Goal: Information Seeking & Learning: Check status

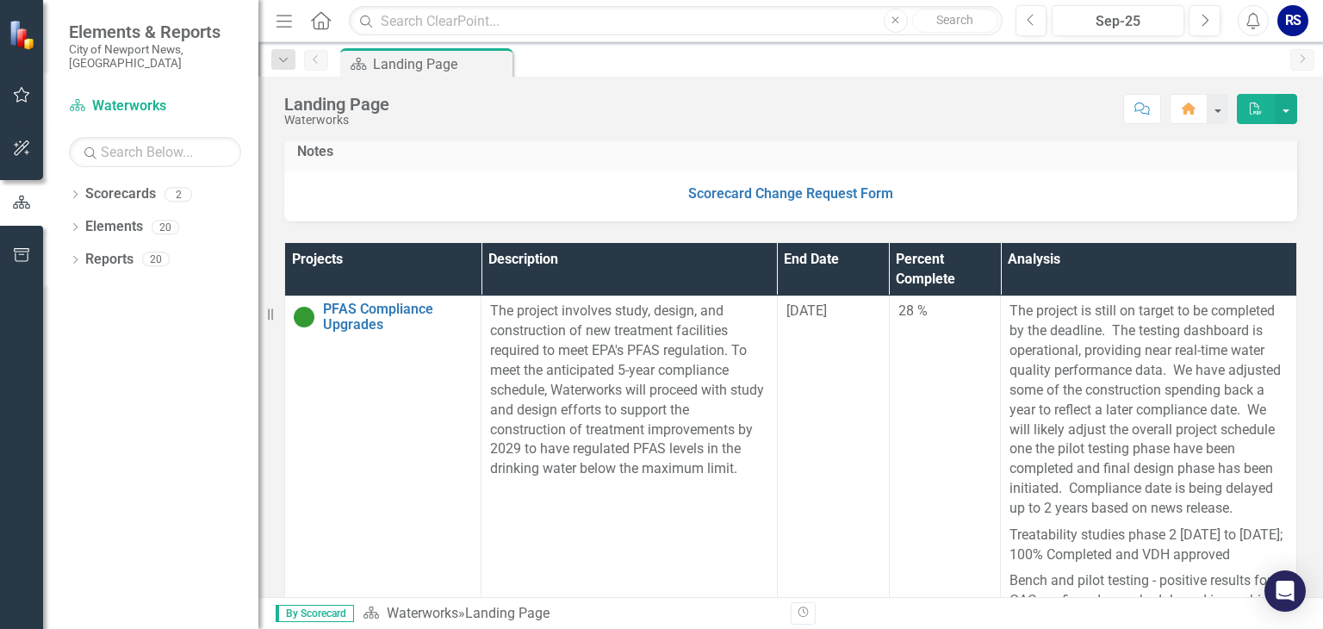
scroll to position [354, 0]
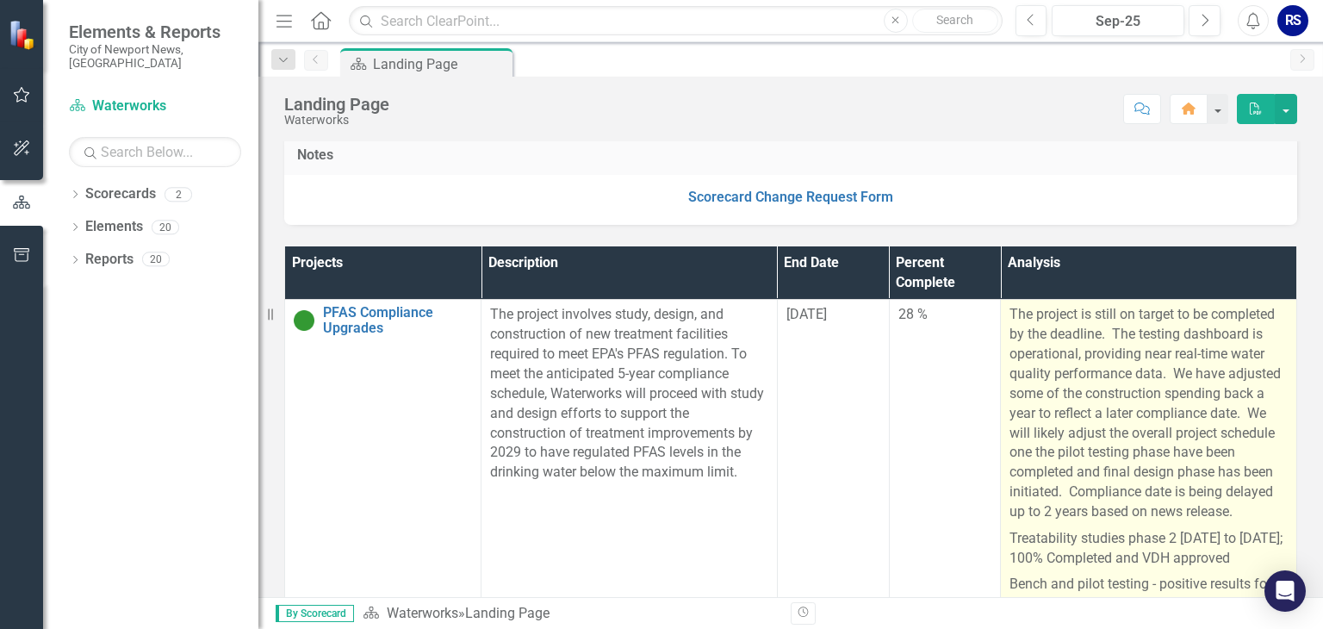
click at [1092, 331] on p "The project is still on target to be completed by the deadline. The testing das…" at bounding box center [1149, 415] width 278 height 220
click at [1093, 333] on p "The project is still on target to be completed by the deadline. The testing das…" at bounding box center [1149, 415] width 278 height 220
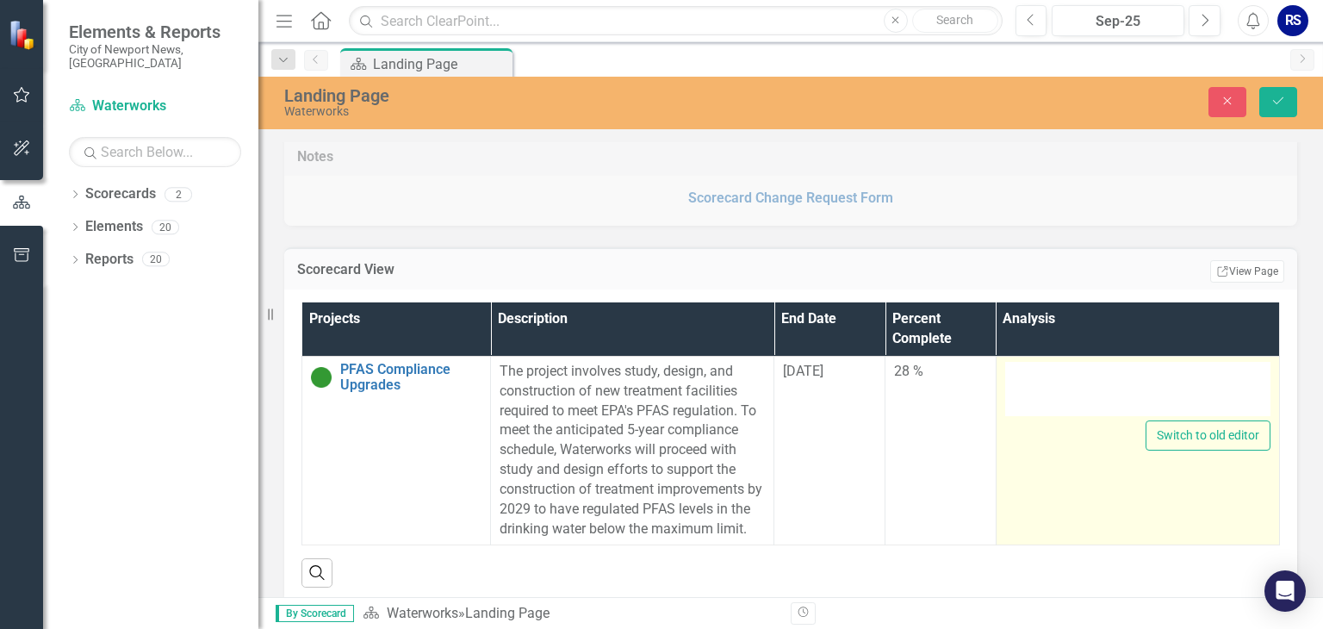
type textarea "<p>The project is still on target to be completed by the deadline.&nbsp; The te…"
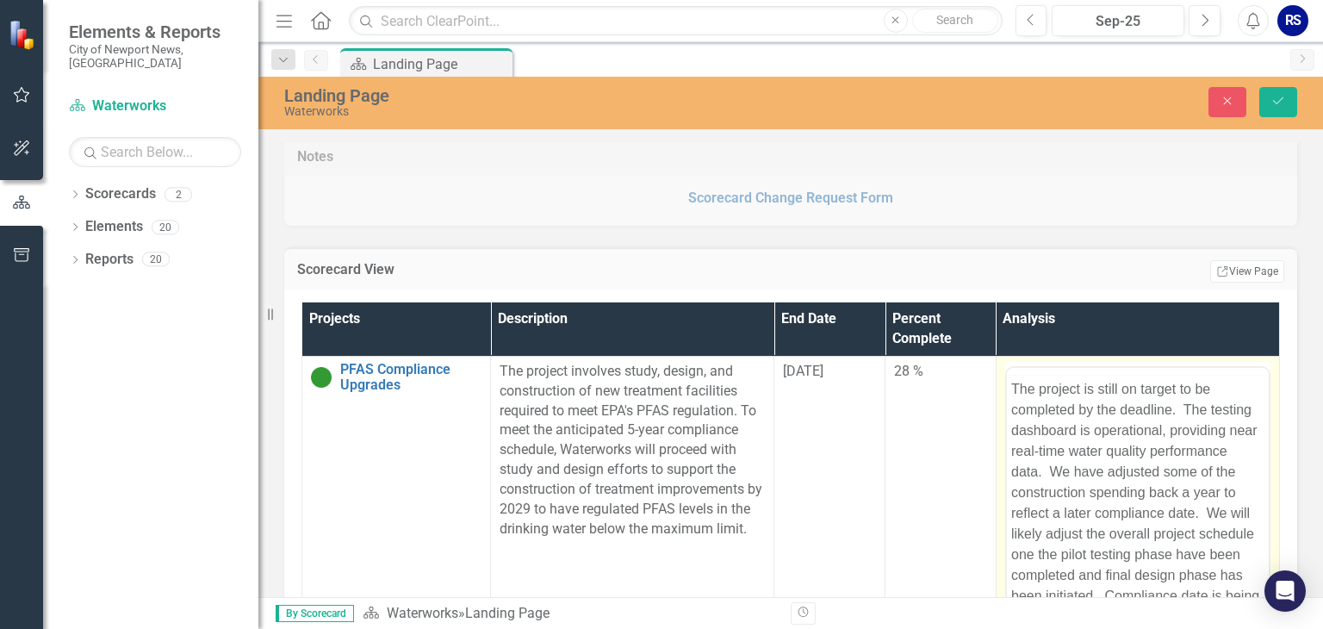
scroll to position [0, 0]
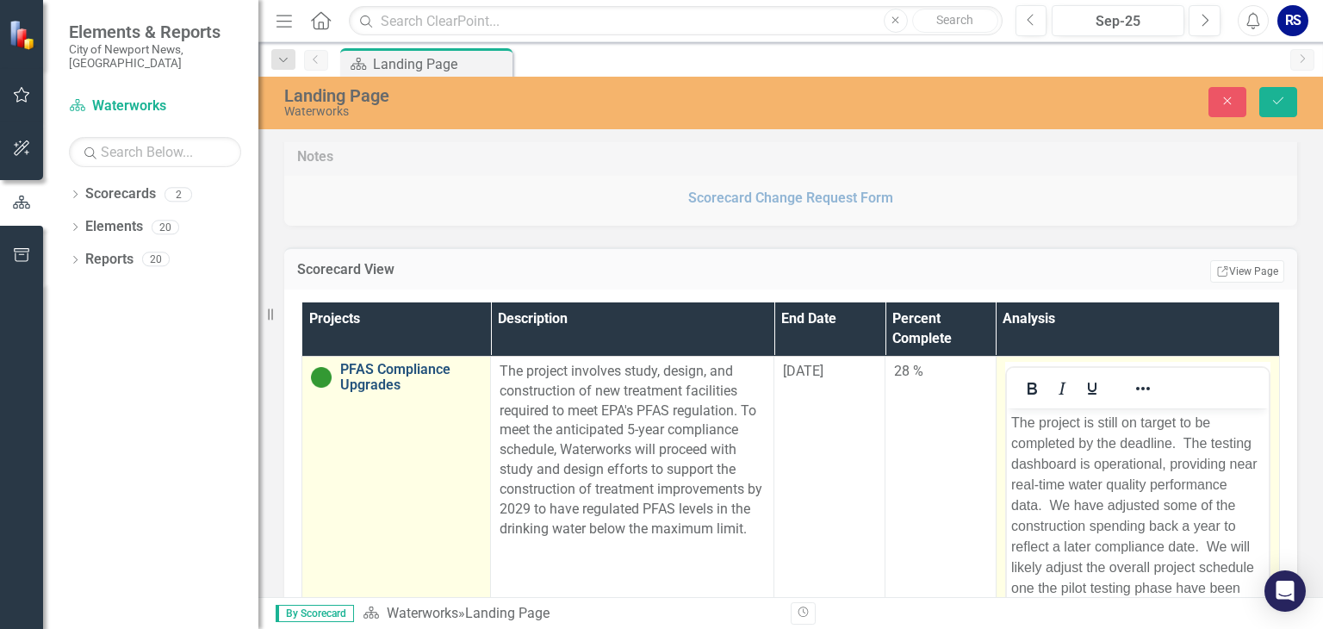
click at [412, 362] on link "PFAS Compliance Upgrades" at bounding box center [410, 377] width 141 height 30
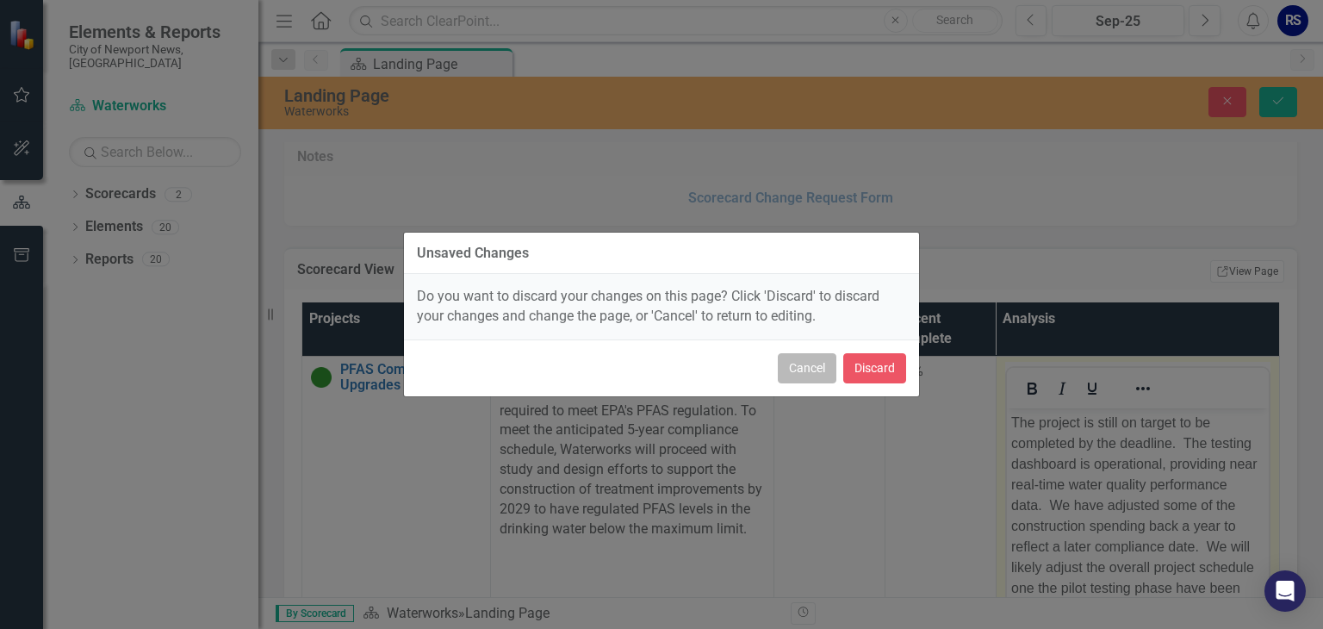
click at [818, 363] on button "Cancel" at bounding box center [807, 368] width 59 height 30
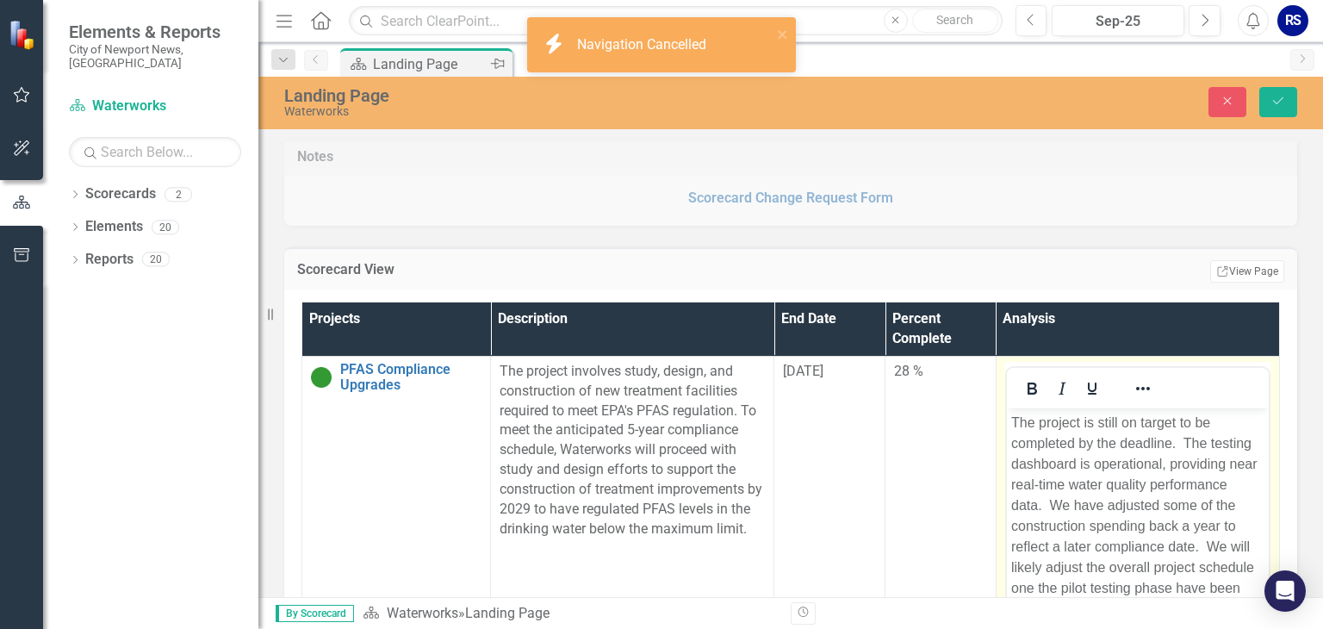
click at [424, 59] on div "Landing Page" at bounding box center [430, 64] width 114 height 22
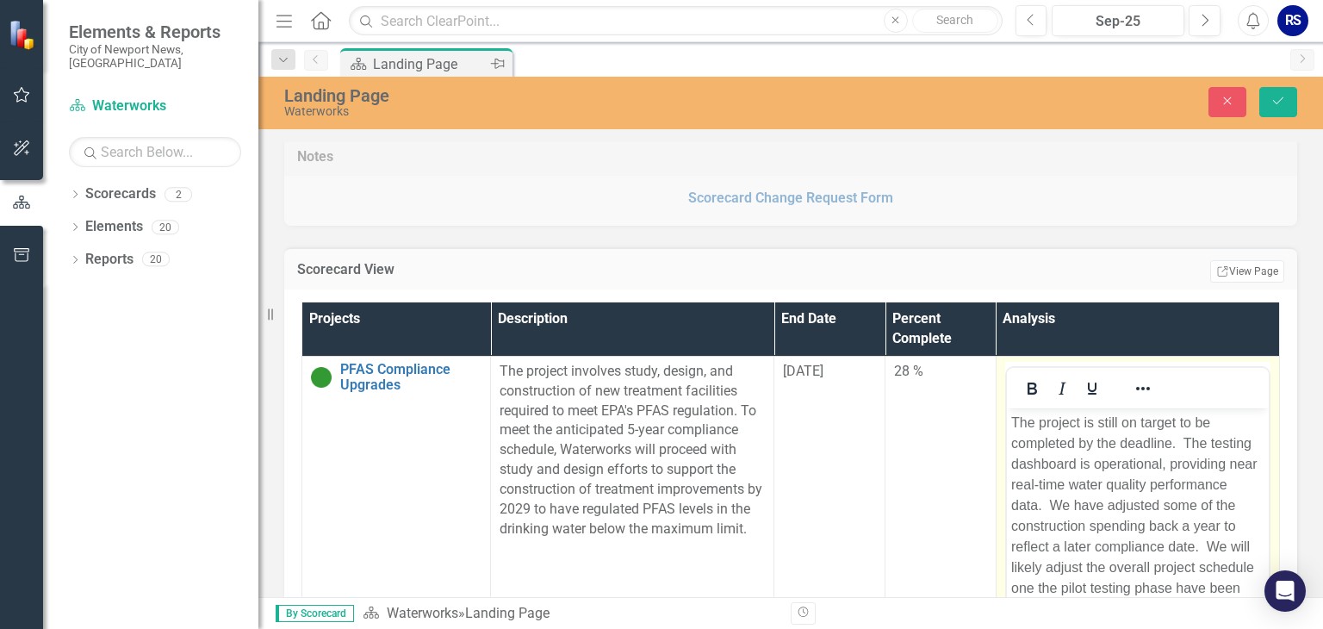
click at [424, 65] on div "Landing Page" at bounding box center [430, 64] width 114 height 22
click at [1230, 99] on icon "Close" at bounding box center [1228, 101] width 16 height 12
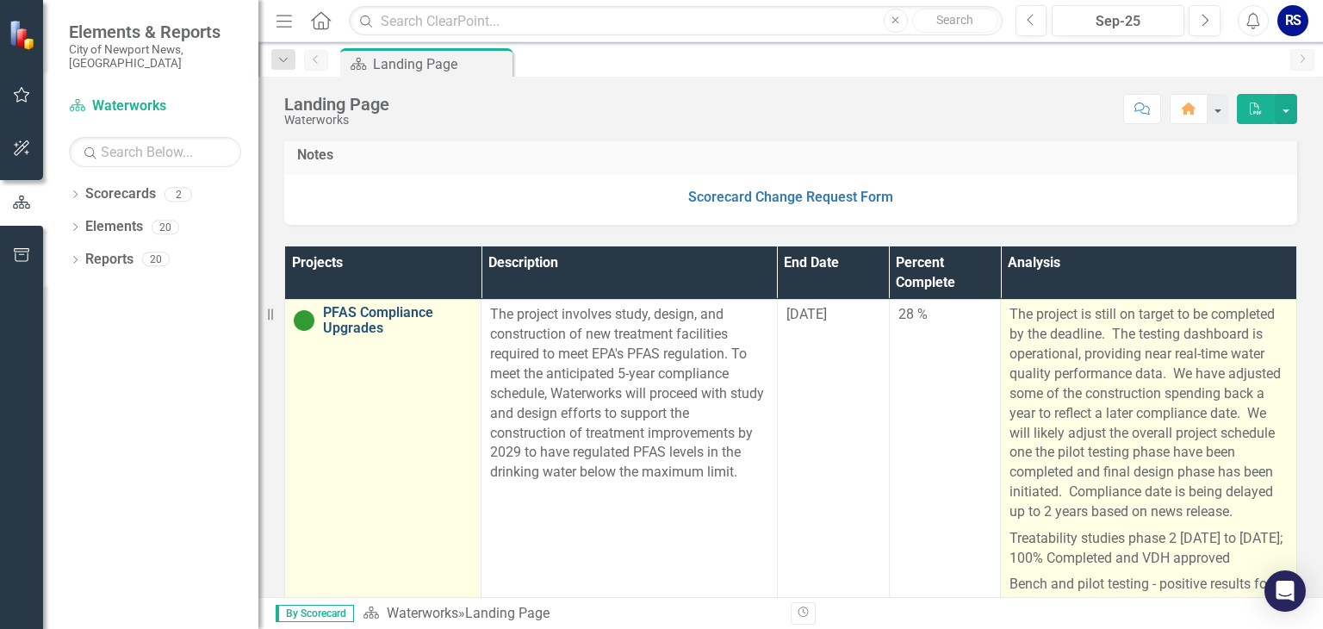
click at [389, 321] on link "PFAS Compliance Upgrades" at bounding box center [397, 320] width 149 height 30
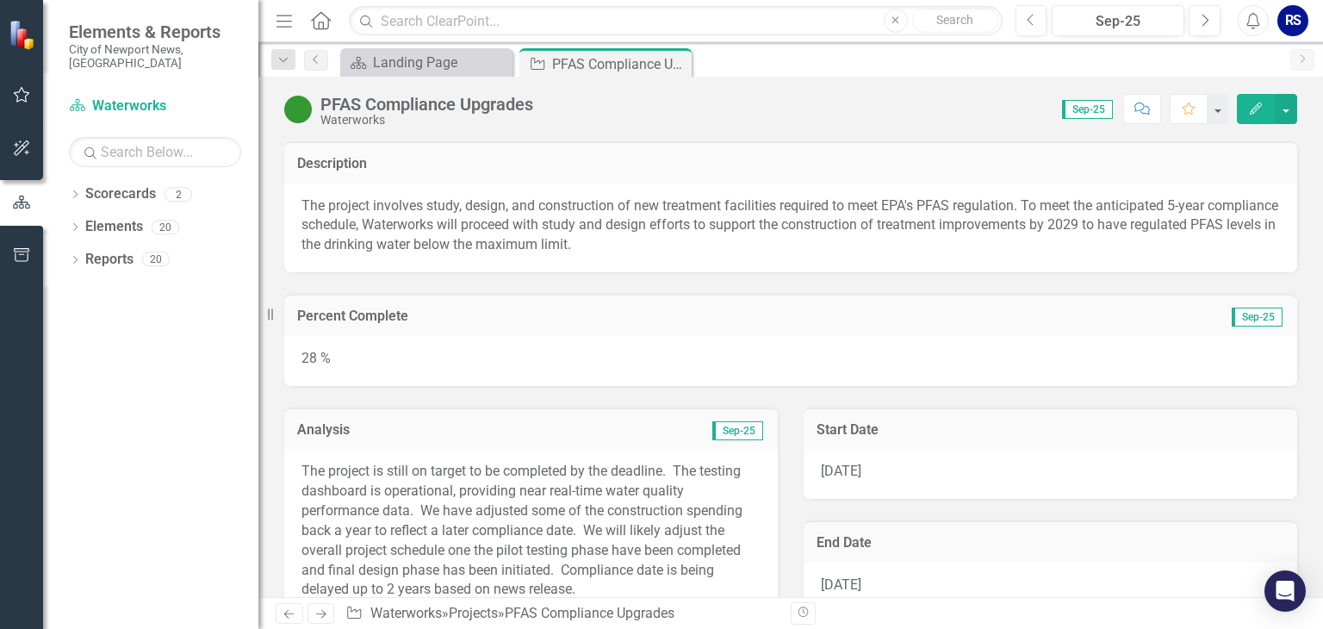
drag, startPoint x: 1316, startPoint y: 175, endPoint x: 713, endPoint y: 501, distance: 686.2
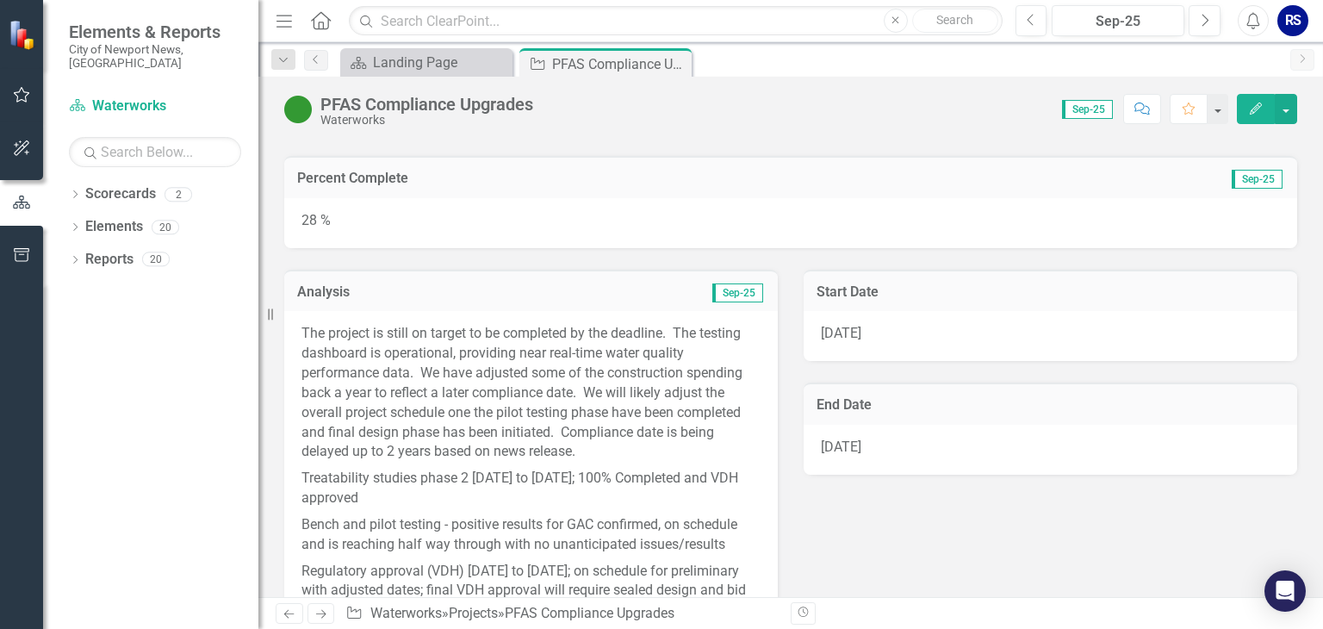
scroll to position [172, 0]
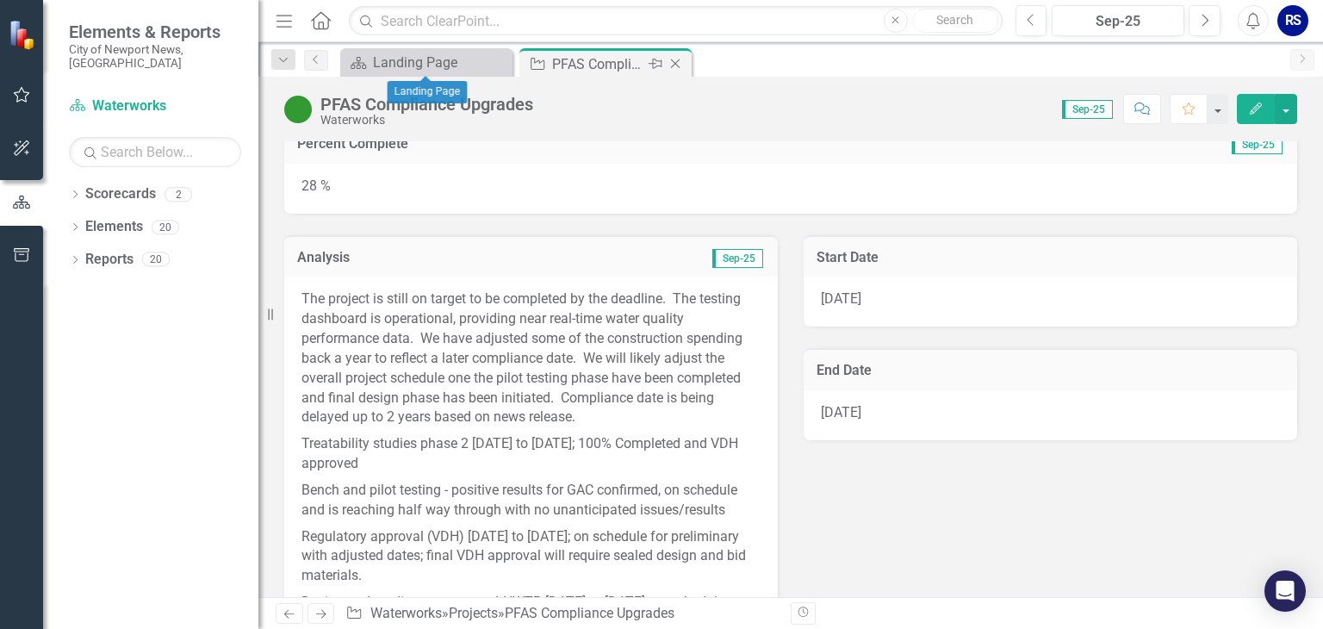
drag, startPoint x: 429, startPoint y: 65, endPoint x: 680, endPoint y: 65, distance: 250.7
drag, startPoint x: 680, startPoint y: 65, endPoint x: 671, endPoint y: 59, distance: 10.5
click at [671, 61] on icon "Close" at bounding box center [675, 64] width 17 height 14
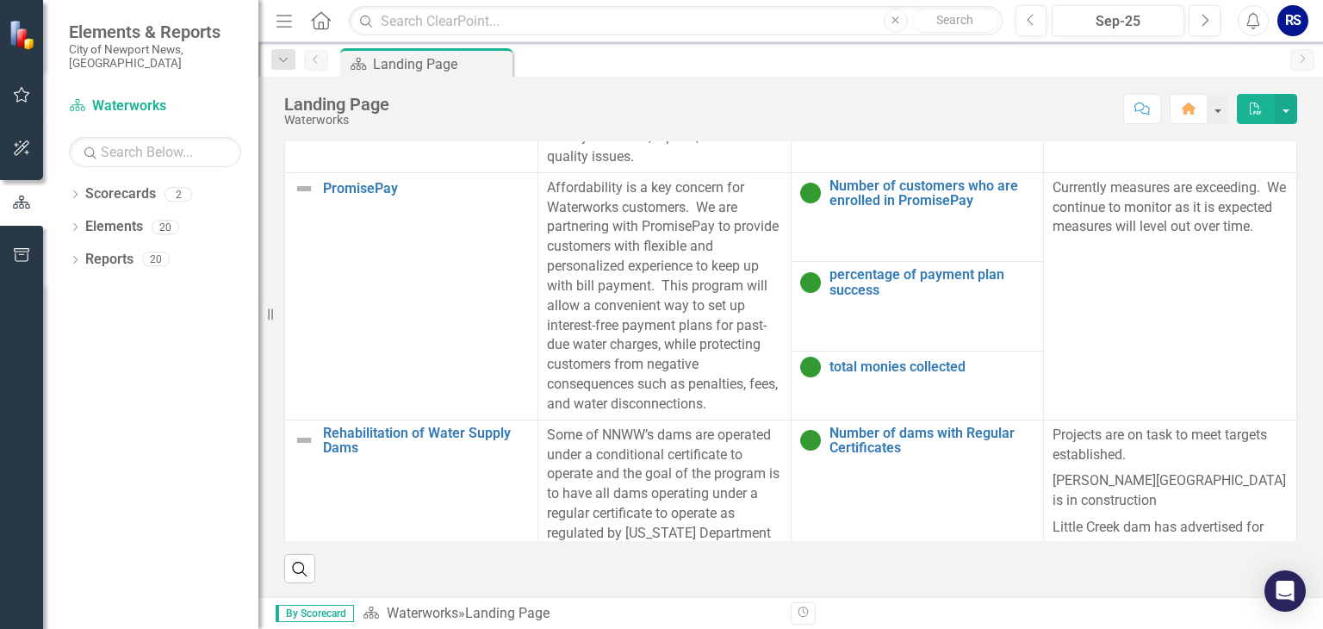
scroll to position [139, 0]
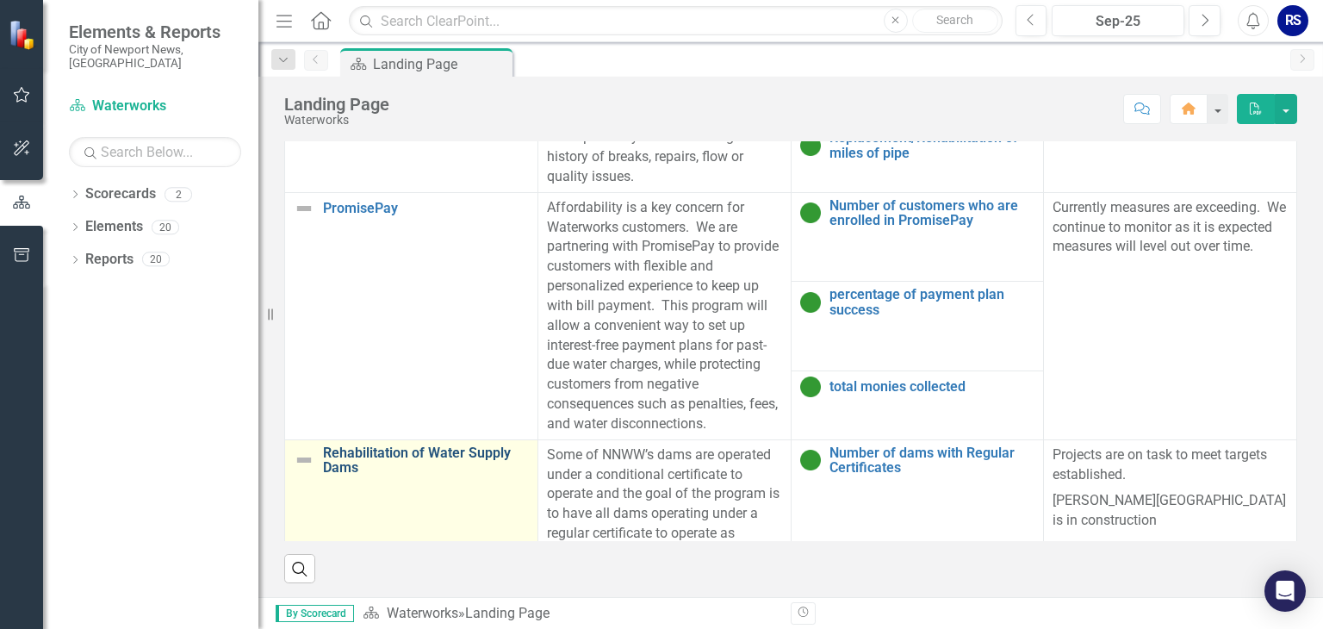
click at [357, 445] on link "Rehabilitation of Water Supply Dams" at bounding box center [426, 460] width 206 height 30
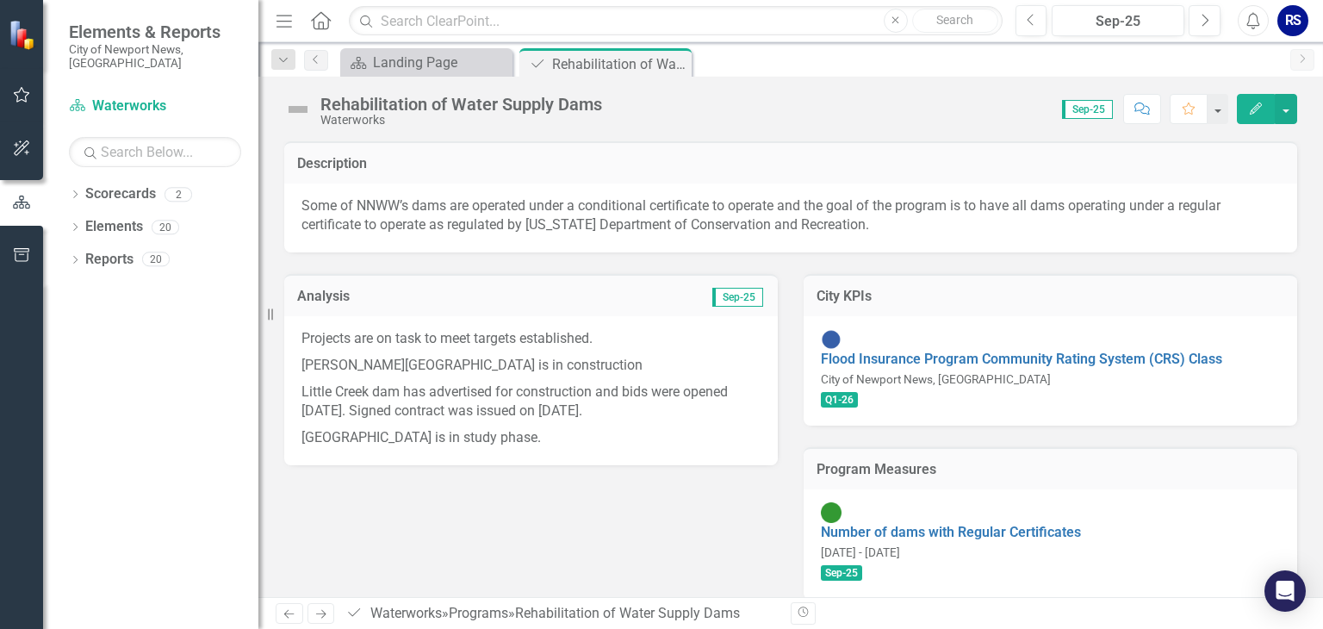
drag, startPoint x: 750, startPoint y: 303, endPoint x: 594, endPoint y: 378, distance: 173.8
drag, startPoint x: 594, startPoint y: 378, endPoint x: 439, endPoint y: 399, distance: 156.5
click at [439, 399] on p "Little Creek dam has advertised for construction and bids were opened [DATE]. S…" at bounding box center [531, 402] width 459 height 47
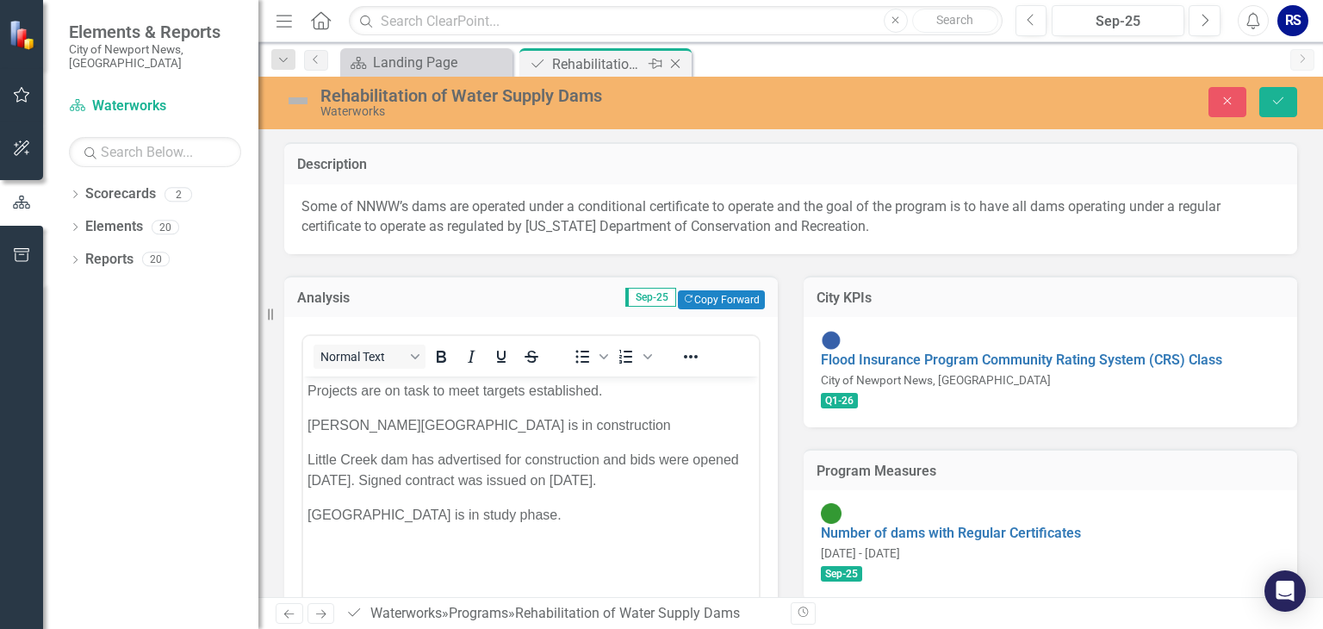
click at [554, 65] on div "Rehabilitation of Water Supply Dams" at bounding box center [598, 64] width 92 height 22
click at [470, 61] on div "Landing Page" at bounding box center [430, 63] width 114 height 22
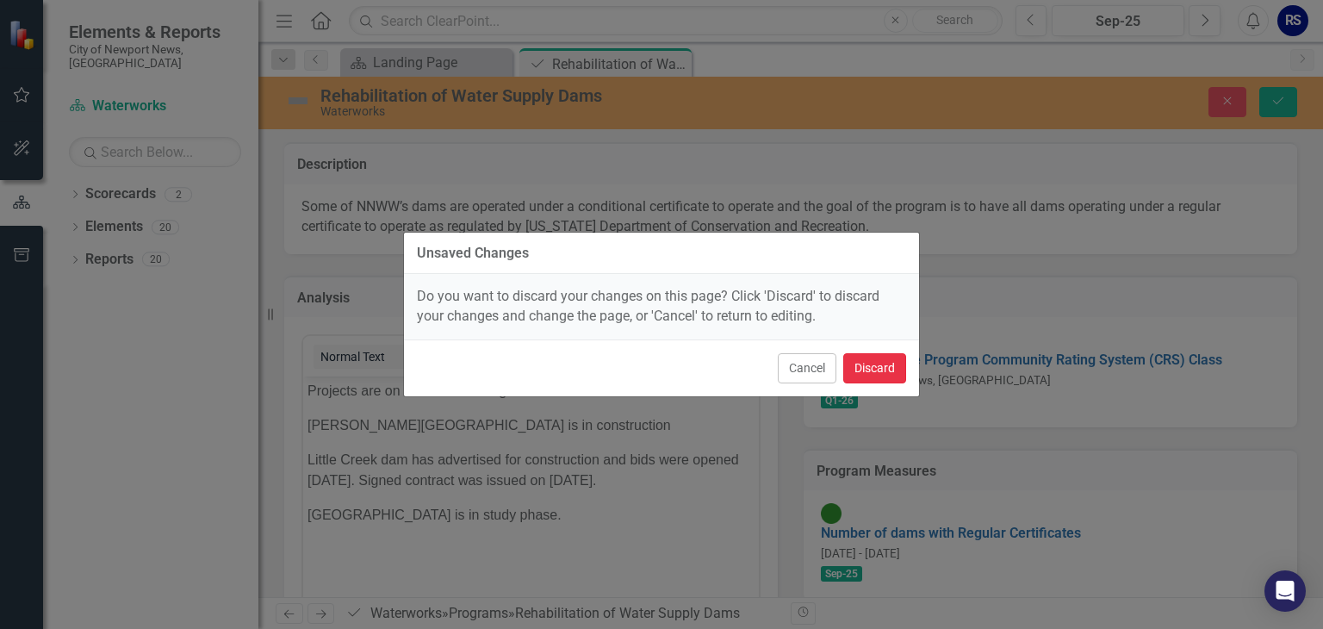
click at [862, 367] on button "Discard" at bounding box center [874, 368] width 63 height 30
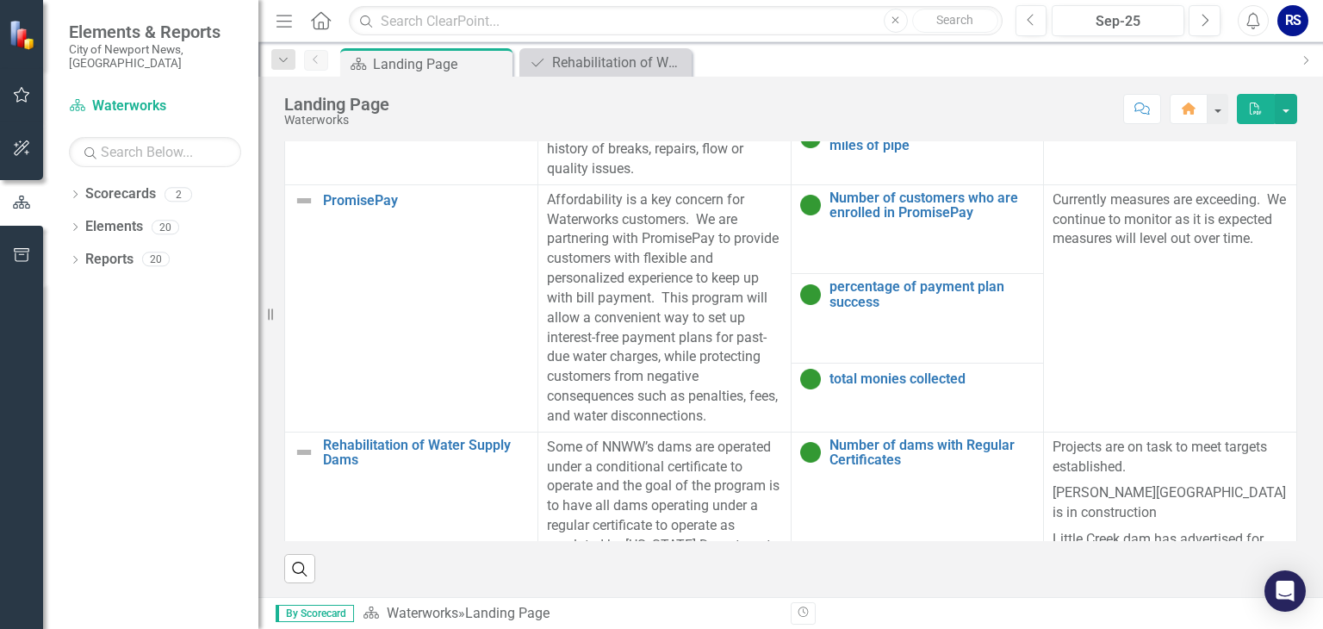
scroll to position [159, 0]
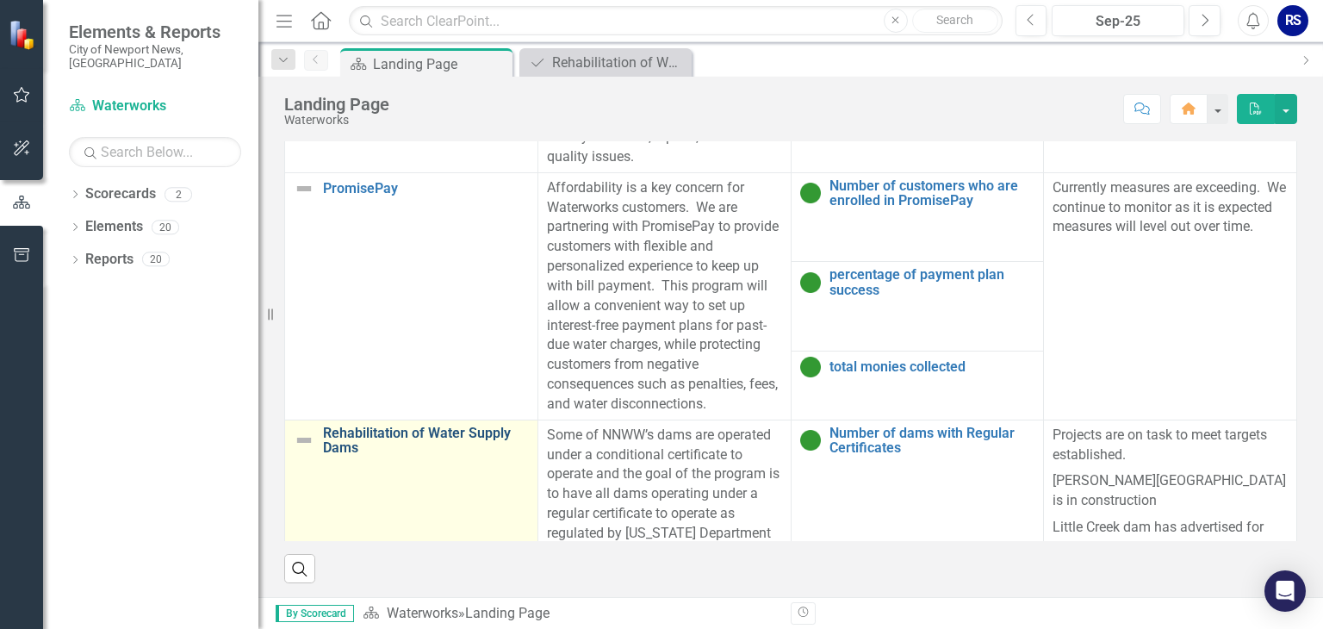
click at [367, 426] on link "Rehabilitation of Water Supply Dams" at bounding box center [426, 441] width 206 height 30
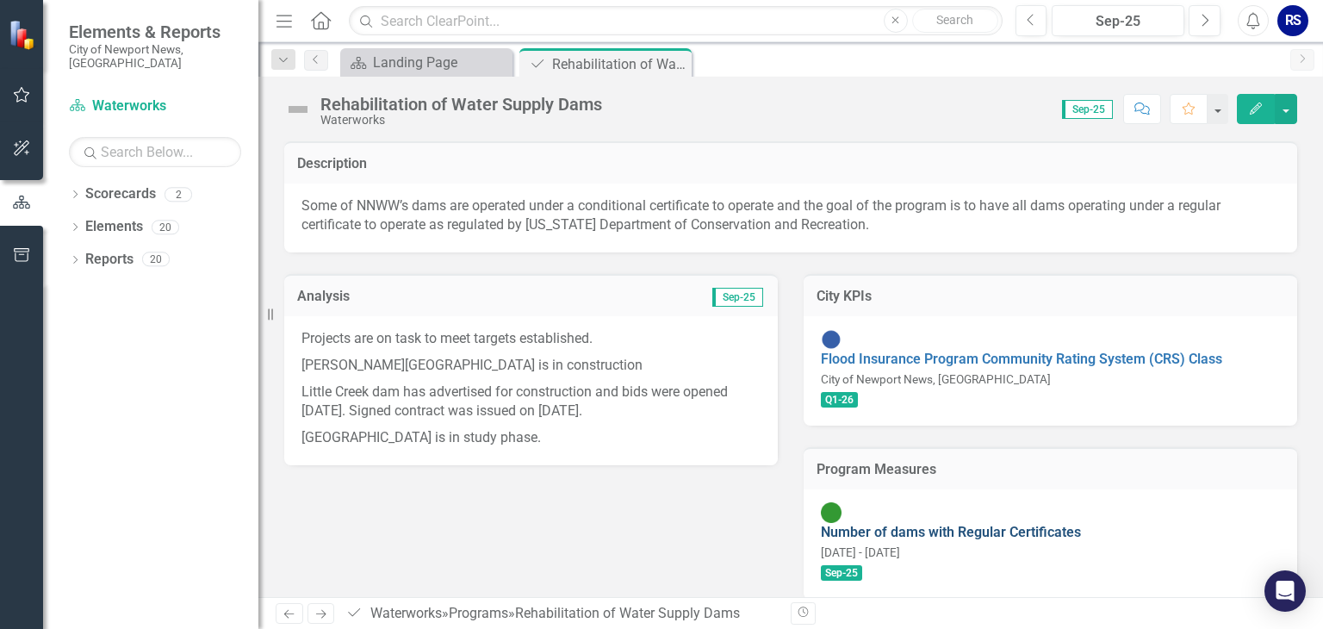
click at [910, 524] on link "Number of dams with Regular Certificates" at bounding box center [951, 532] width 260 height 16
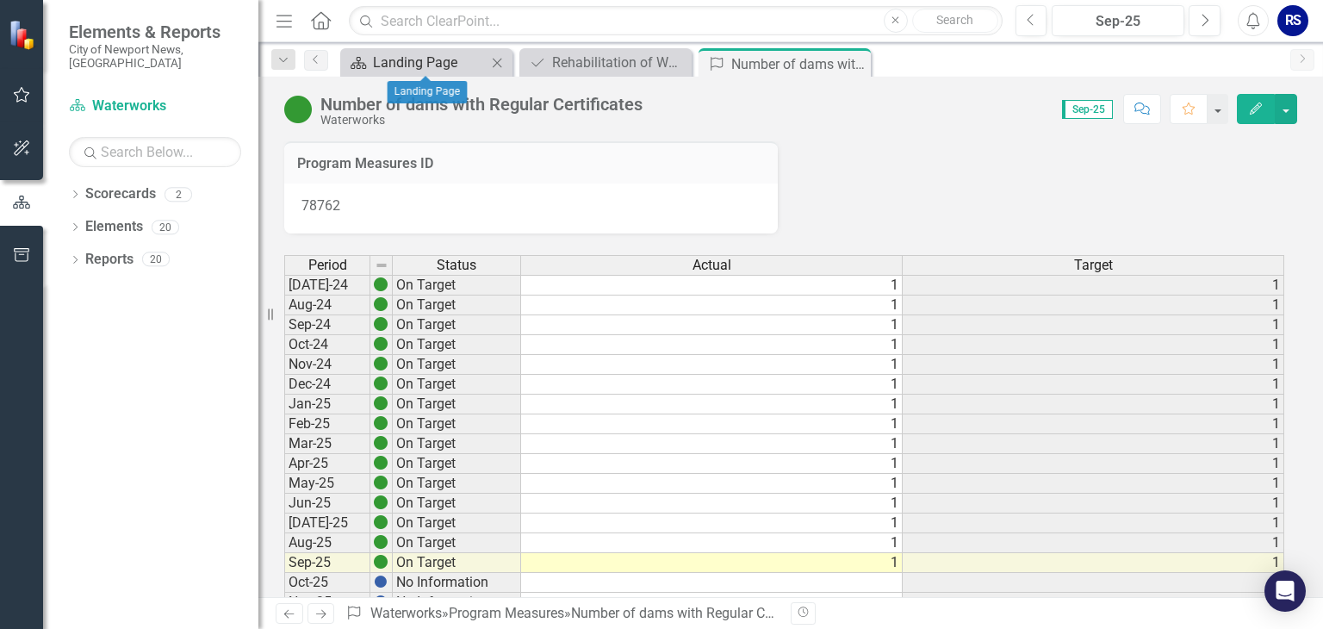
click at [386, 71] on div "Landing Page" at bounding box center [430, 63] width 114 height 22
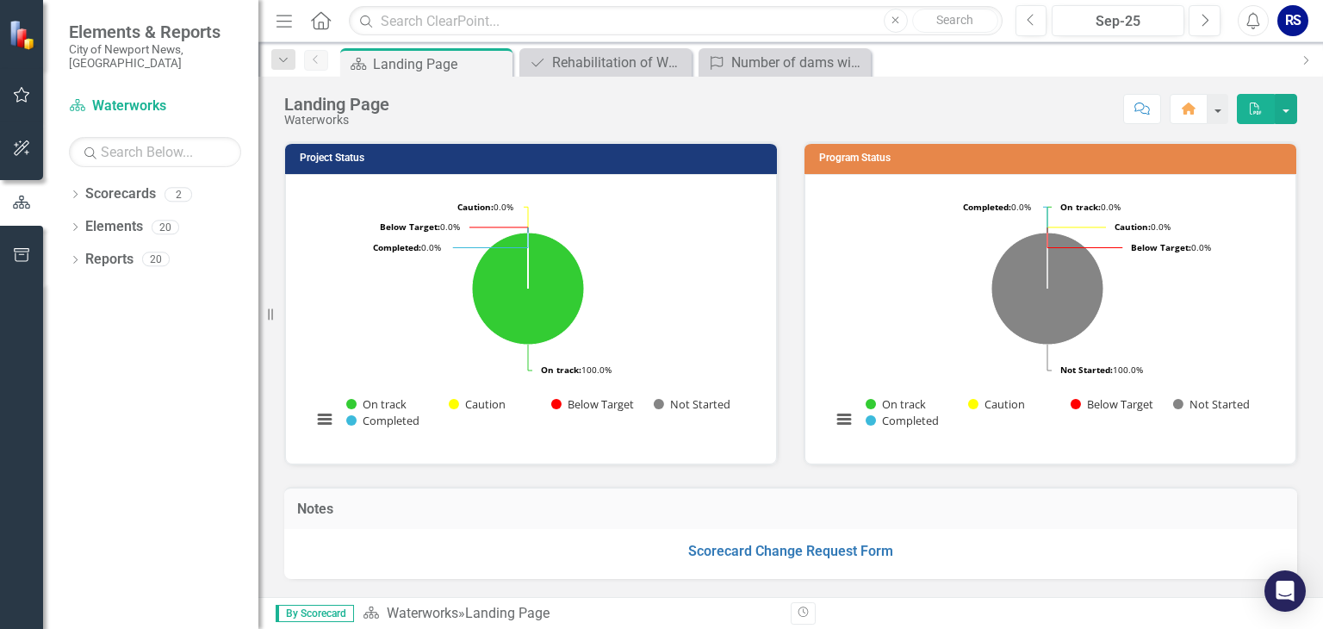
drag, startPoint x: 1310, startPoint y: 179, endPoint x: 1328, endPoint y: 264, distance: 86.4
click at [1323, 264] on html "Elements & Reports City of Newport News, [GEOGRAPHIC_DATA] Scorecard Waterworks…" at bounding box center [661, 314] width 1323 height 629
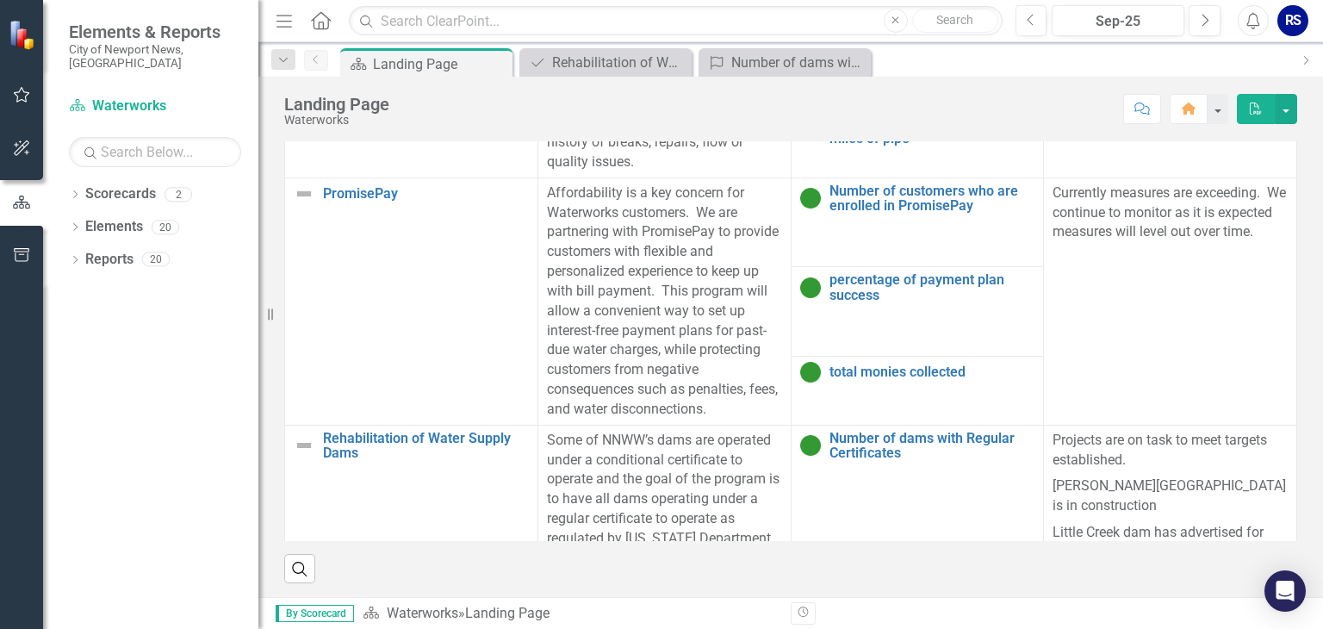
scroll to position [159, 0]
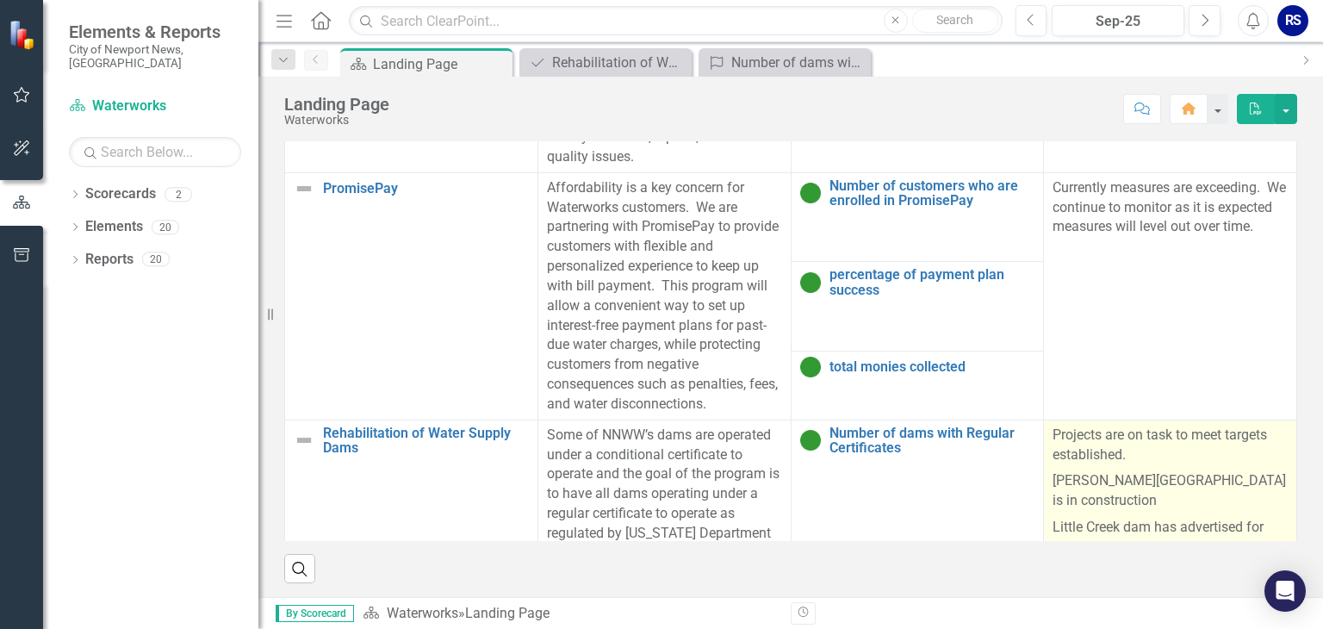
click at [1077, 514] on p "Little Creek dam has advertised for construction and bids were opened [DATE]. S…" at bounding box center [1170, 556] width 235 height 85
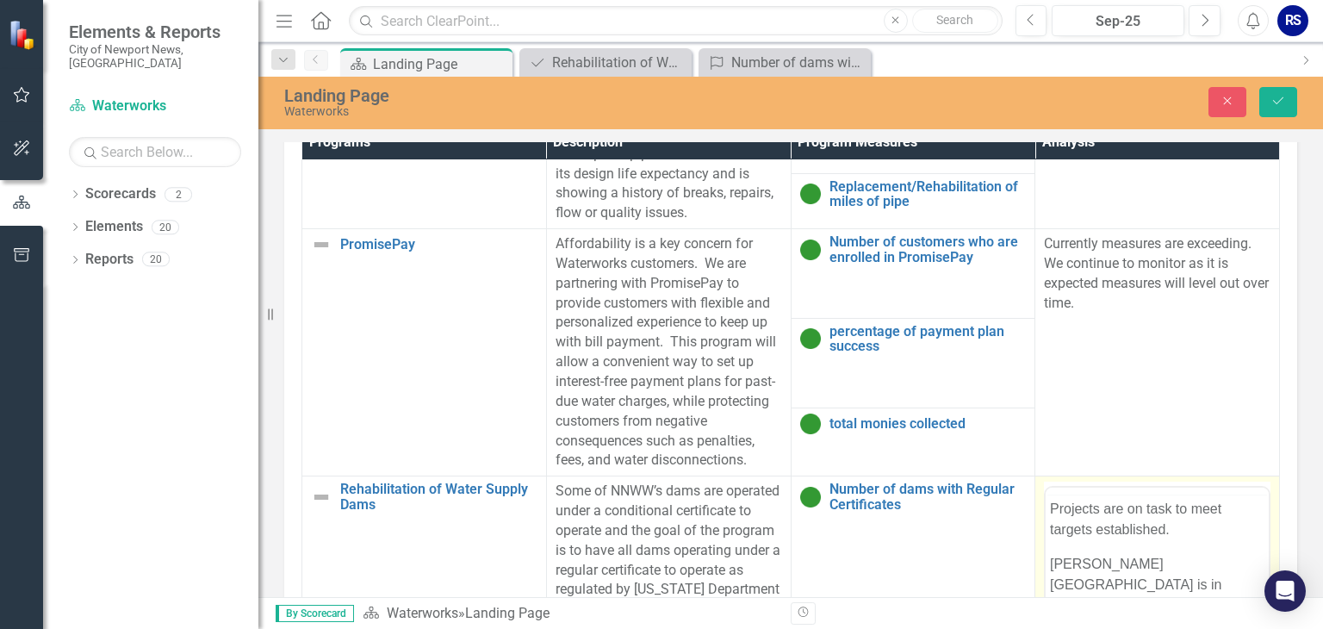
scroll to position [0, 0]
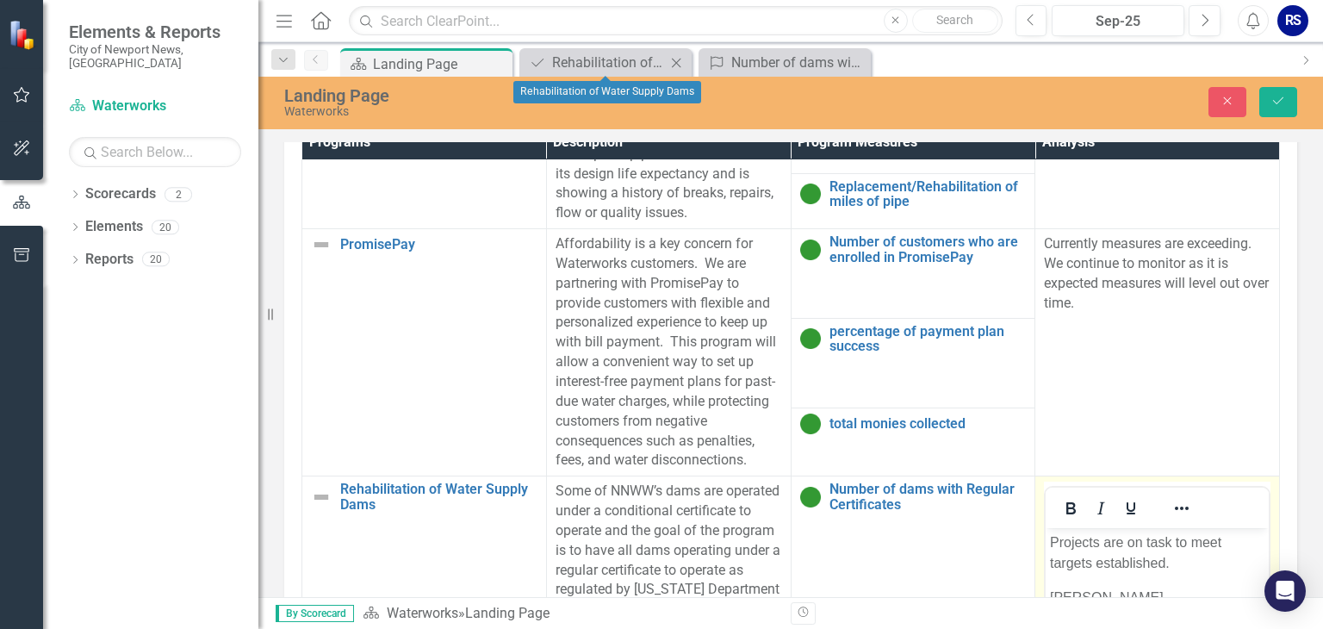
click at [677, 59] on icon "Close" at bounding box center [676, 63] width 17 height 14
click at [675, 60] on icon "Close" at bounding box center [676, 63] width 17 height 14
